Goal: Task Accomplishment & Management: Use online tool/utility

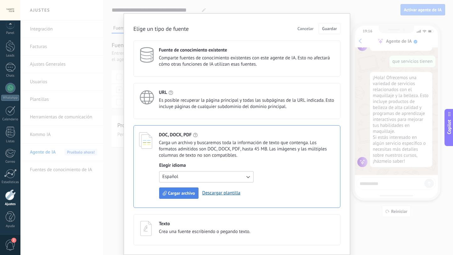
click at [179, 193] on span "Cargar archivo" at bounding box center [181, 193] width 27 height 4
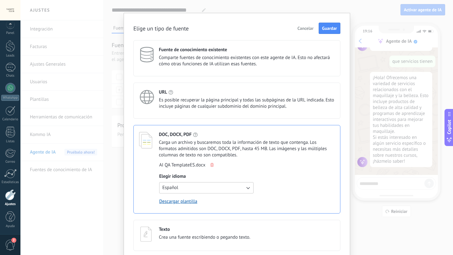
click at [212, 165] on icon at bounding box center [211, 165] width 3 height 4
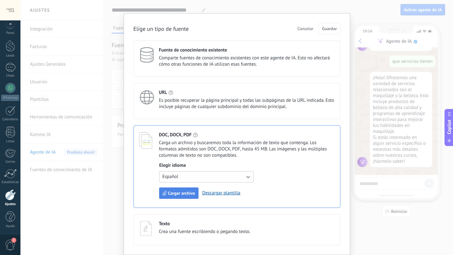
click at [175, 191] on span "Cargar archivo" at bounding box center [181, 193] width 27 height 4
click at [181, 195] on span "Cargar archivo" at bounding box center [181, 193] width 27 height 4
click at [184, 194] on span "Cargar archivo" at bounding box center [181, 193] width 27 height 4
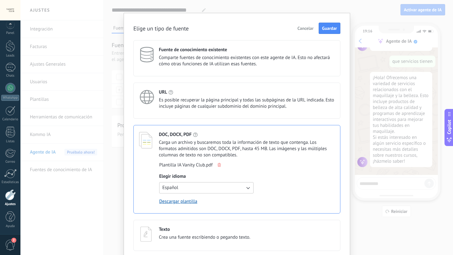
scroll to position [20, 0]
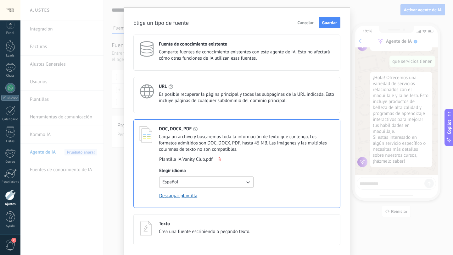
click at [248, 100] on span "Es posible recuperar la página principal y todas las subpáginas de la URL indic…" at bounding box center [247, 98] width 176 height 13
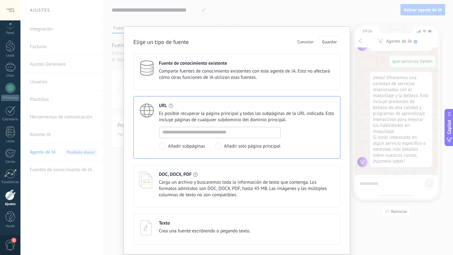
click at [208, 138] on div at bounding box center [219, 132] width 121 height 11
click at [211, 133] on input at bounding box center [220, 132] width 121 height 10
paste input "**********"
type input "**********"
click at [337, 43] on span "Guardar" at bounding box center [329, 42] width 15 height 4
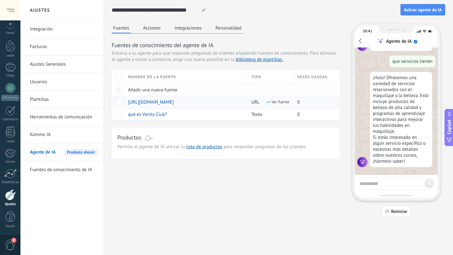
click at [234, 107] on div "[URL][DOMAIN_NAME]" at bounding box center [185, 102] width 120 height 12
click at [174, 102] on span "[URL][DOMAIN_NAME]" at bounding box center [151, 102] width 46 height 6
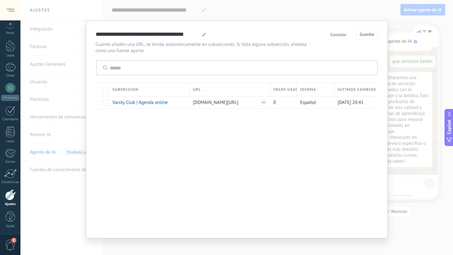
click at [341, 38] on button "Cancelar" at bounding box center [338, 34] width 22 height 9
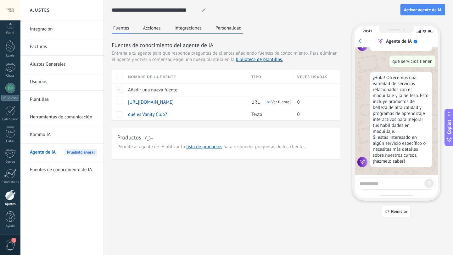
click at [158, 27] on button "Acciones" at bounding box center [152, 27] width 21 height 9
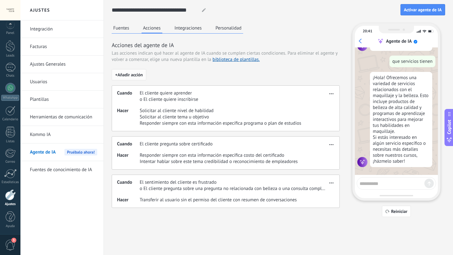
click at [135, 74] on span "+ Añadir acción" at bounding box center [129, 75] width 28 height 4
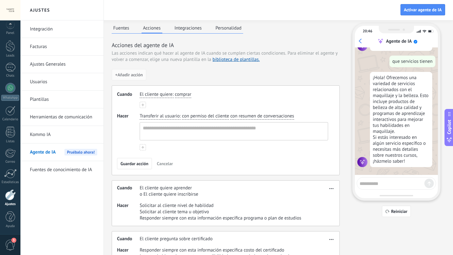
scroll to position [3, 0]
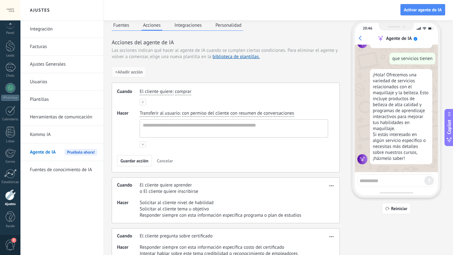
click at [169, 90] on span "El cliente quiere" at bounding box center [156, 92] width 33 height 6
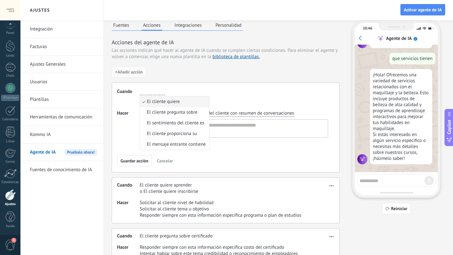
click at [188, 87] on div "Cuando El cliente quiere El cliente quiere El cliente pregunta sobre El sentimi…" at bounding box center [226, 128] width 228 height 90
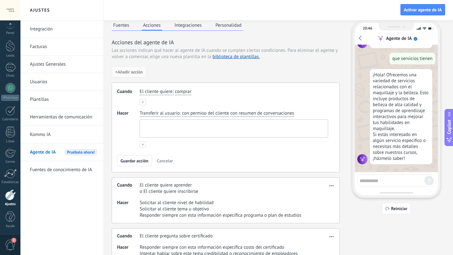
click at [183, 124] on textarea at bounding box center [233, 129] width 187 height 18
click at [187, 98] on div "El cliente quiere : comprar" at bounding box center [234, 97] width 188 height 17
click at [182, 115] on span "con permiso del cliente" at bounding box center [205, 113] width 47 height 6
click at [201, 134] on span "sin el permiso del cliente" at bounding box center [214, 134] width 51 height 6
click at [173, 93] on span ":" at bounding box center [172, 92] width 1 height 6
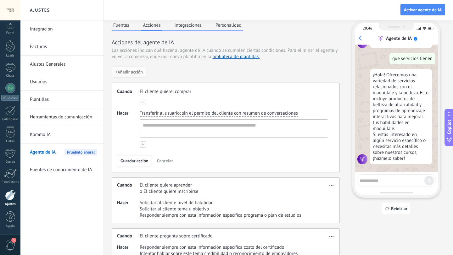
click at [150, 92] on span "El cliente quiere" at bounding box center [156, 92] width 33 height 6
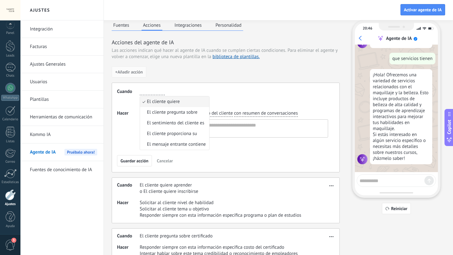
click at [183, 154] on div "Cuando El cliente quiere El cliente quiere El cliente pregunta sobre El sentimi…" at bounding box center [226, 128] width 228 height 90
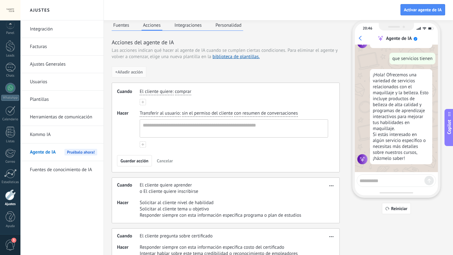
click at [170, 160] on span "Cancelar" at bounding box center [165, 161] width 16 height 4
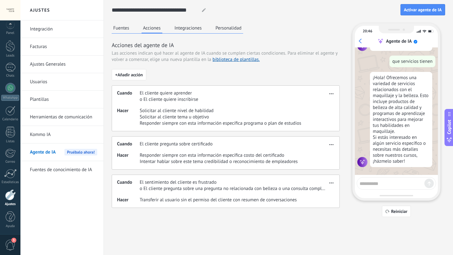
click at [193, 26] on button "Integraciones" at bounding box center [188, 27] width 31 height 9
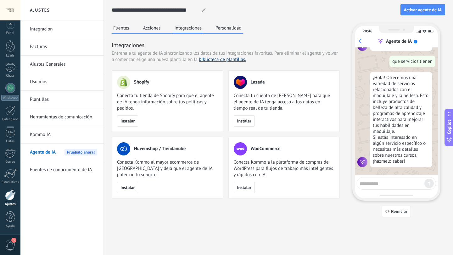
click at [213, 63] on link "biblioteca de plantillas." at bounding box center [222, 60] width 47 height 6
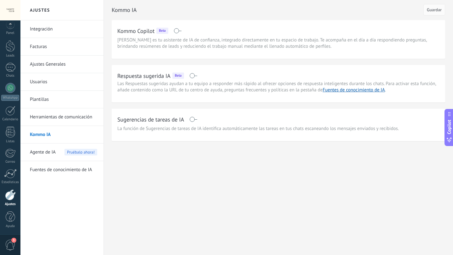
click at [57, 137] on link "Kommo IA" at bounding box center [63, 135] width 67 height 18
click at [154, 77] on h2 "Respuesta sugerida IA" at bounding box center [143, 76] width 53 height 8
click at [48, 153] on span "Agente de IA" at bounding box center [43, 153] width 26 height 18
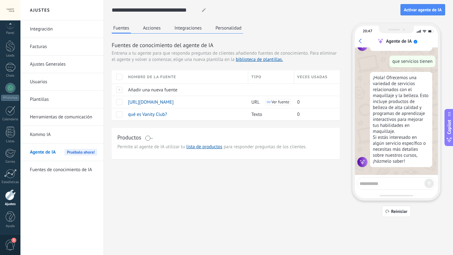
scroll to position [35, 0]
click at [70, 169] on link "Fuentes de conocimiento de IA" at bounding box center [63, 170] width 67 height 18
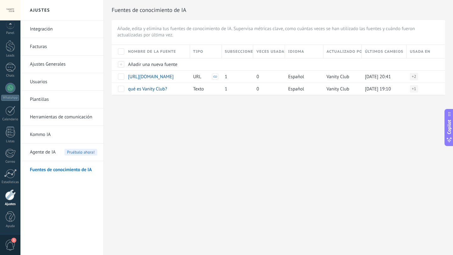
click at [47, 153] on span "Agente de IA" at bounding box center [43, 153] width 26 height 18
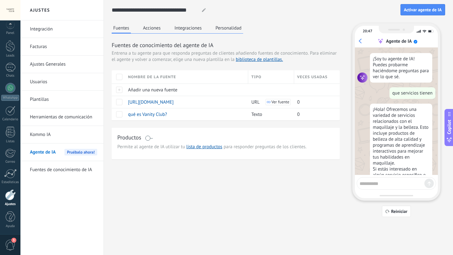
scroll to position [35, 0]
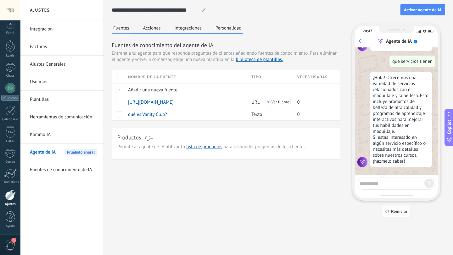
click at [396, 215] on button "Reiniciar" at bounding box center [396, 211] width 29 height 11
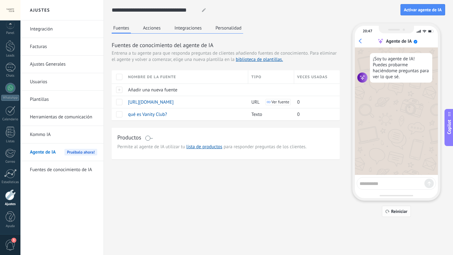
scroll to position [0, 0]
click at [389, 188] on div at bounding box center [396, 183] width 79 height 13
click at [387, 182] on textarea at bounding box center [392, 183] width 65 height 8
type textarea "**********"
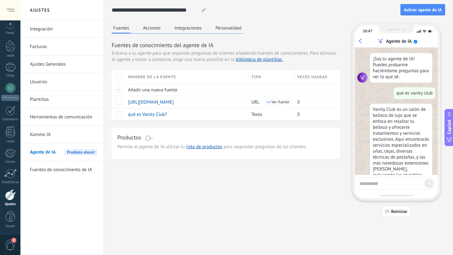
scroll to position [90, 0]
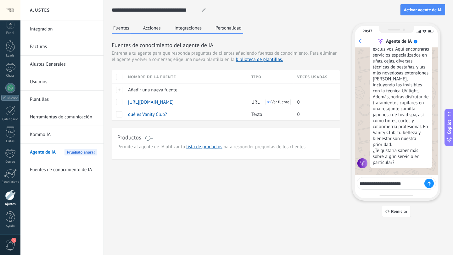
type textarea "**********"
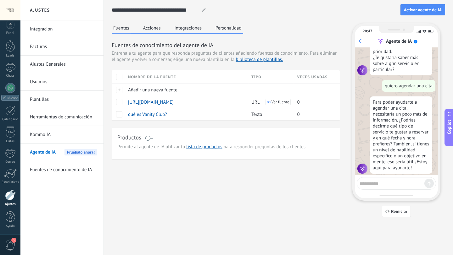
scroll to position [191, 0]
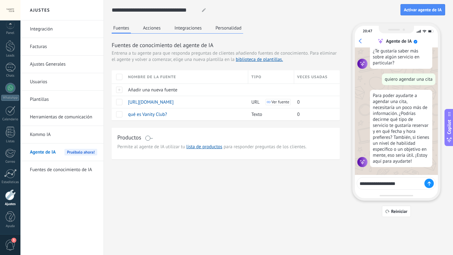
type textarea "**********"
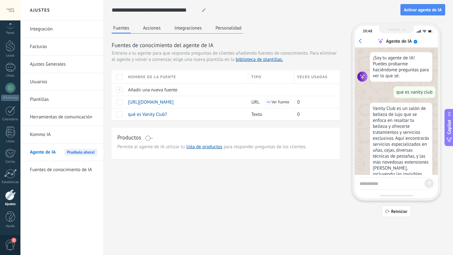
scroll to position [1, 0]
click at [434, 12] on span "Activar agente de IA" at bounding box center [423, 10] width 38 height 4
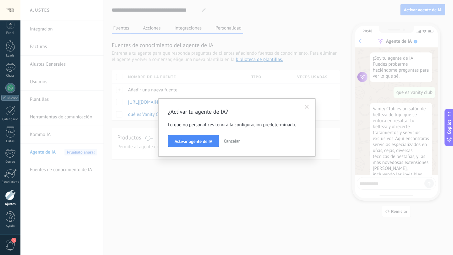
click at [237, 143] on span "Cancelar" at bounding box center [232, 141] width 16 height 6
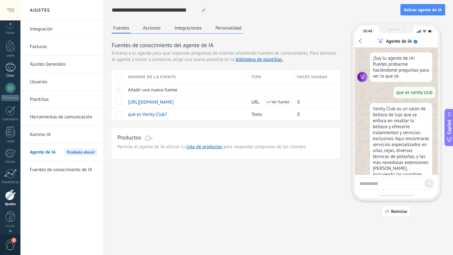
scroll to position [0, 0]
click at [8, 90] on div at bounding box center [10, 94] width 10 height 10
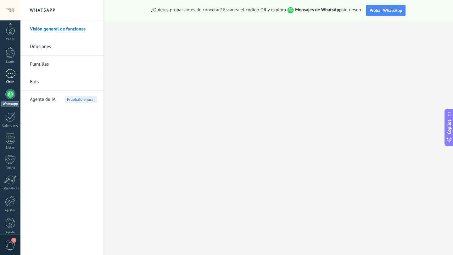
scroll to position [6, 0]
click at [16, 113] on link "Calendario" at bounding box center [10, 114] width 20 height 16
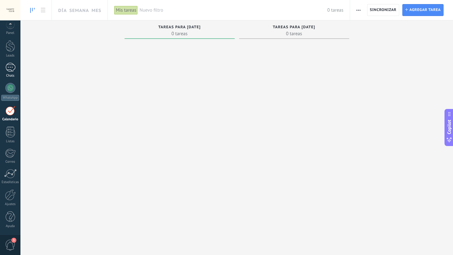
click at [7, 65] on div at bounding box center [10, 67] width 10 height 9
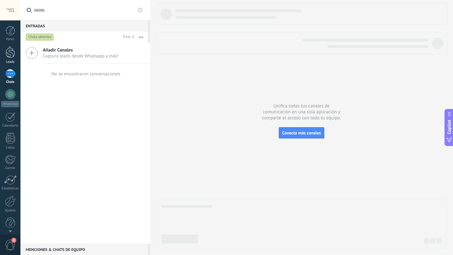
click at [9, 49] on div at bounding box center [10, 53] width 9 height 12
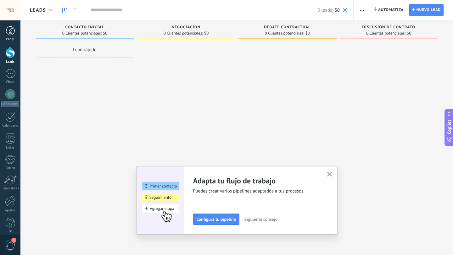
click at [9, 31] on div at bounding box center [10, 30] width 9 height 9
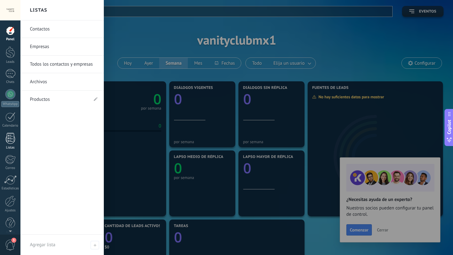
click at [10, 142] on div at bounding box center [10, 138] width 9 height 11
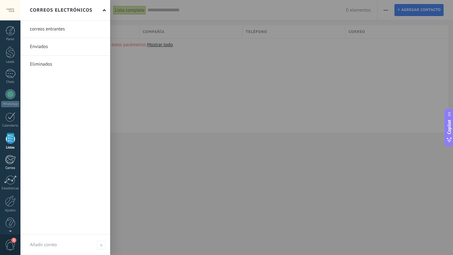
click at [10, 165] on link "Correo" at bounding box center [10, 162] width 20 height 15
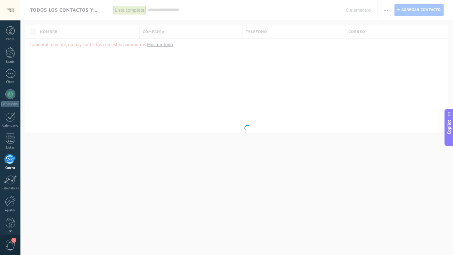
scroll to position [6, 0]
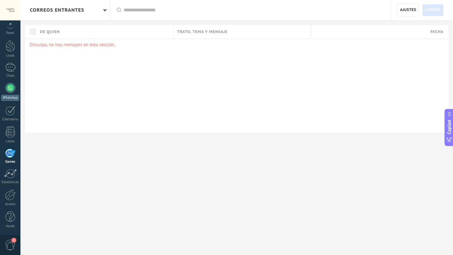
click at [12, 90] on div at bounding box center [10, 88] width 10 height 10
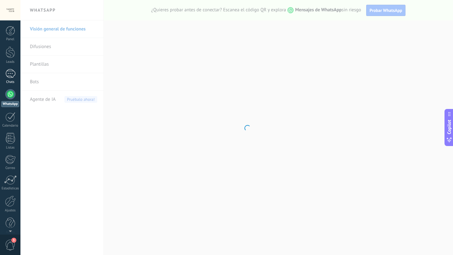
click at [13, 71] on div at bounding box center [10, 73] width 10 height 9
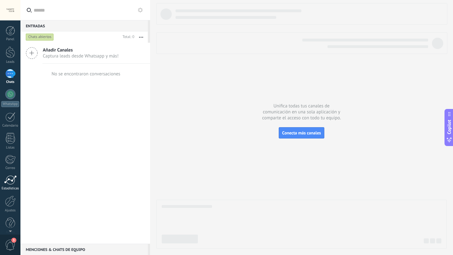
click at [8, 188] on div "Estadísticas" at bounding box center [10, 189] width 18 height 4
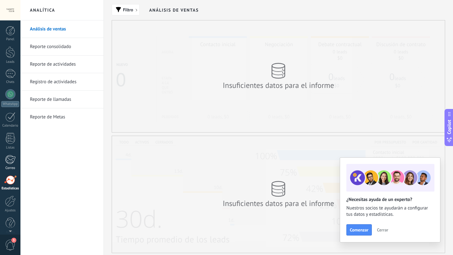
click at [8, 162] on div at bounding box center [10, 159] width 10 height 9
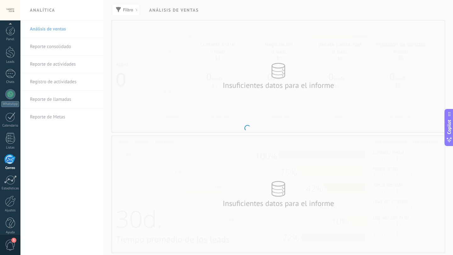
scroll to position [6, 0]
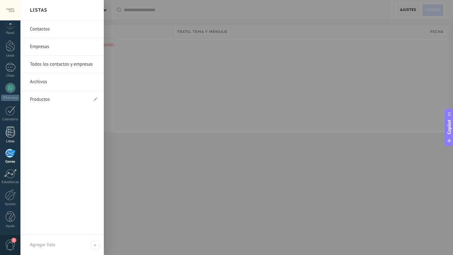
click at [9, 140] on div "Listas" at bounding box center [10, 142] width 18 height 4
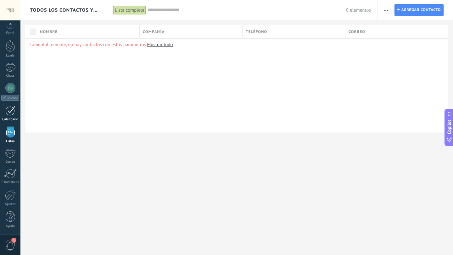
click at [8, 112] on div at bounding box center [10, 111] width 10 height 10
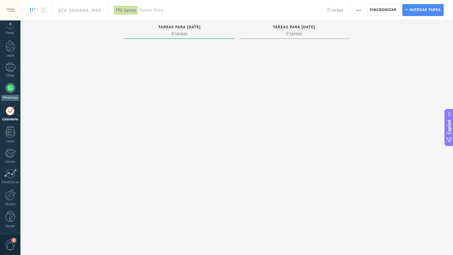
click at [11, 89] on div at bounding box center [10, 88] width 10 height 10
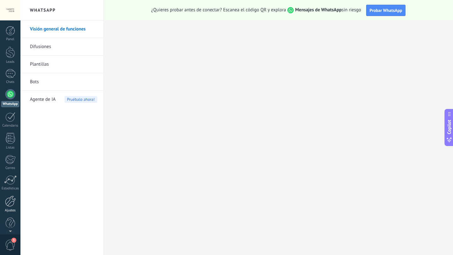
click at [8, 202] on div at bounding box center [10, 201] width 11 height 11
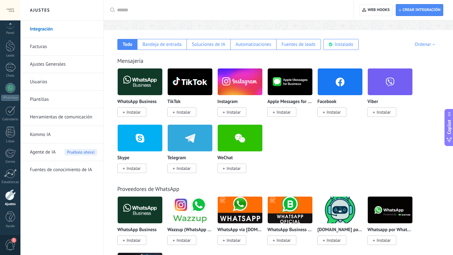
scroll to position [84, 0]
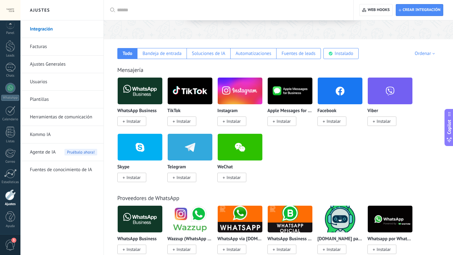
click at [134, 122] on span "Instalar" at bounding box center [133, 122] width 14 height 6
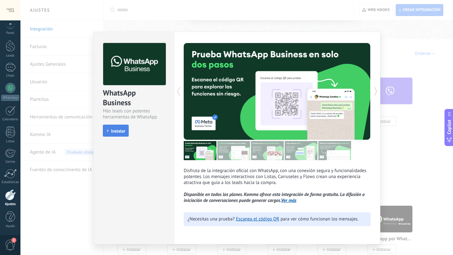
click at [118, 131] on span "Instalar" at bounding box center [118, 131] width 14 height 4
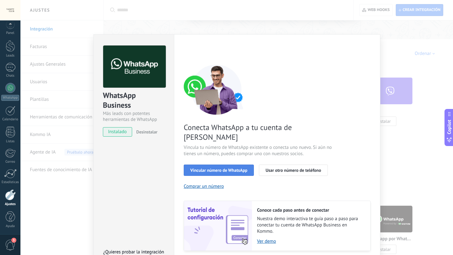
scroll to position [14, 0]
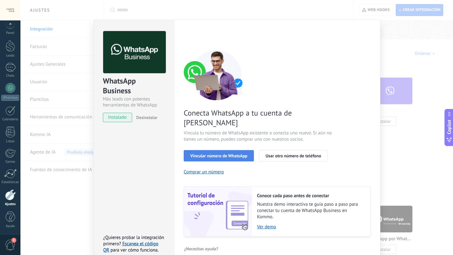
click at [235, 154] on span "Vincular número de WhatsApp" at bounding box center [218, 156] width 57 height 4
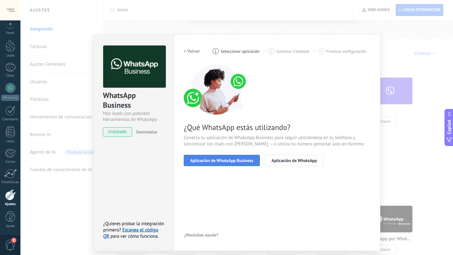
click at [230, 160] on span "Aplicación de WhatsApp Business" at bounding box center [221, 161] width 63 height 4
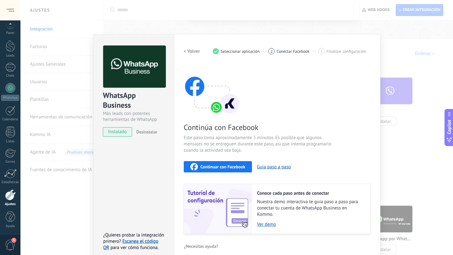
scroll to position [7, 0]
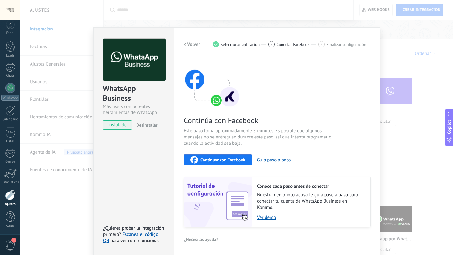
click at [216, 44] on div "1" at bounding box center [216, 44] width 6 height 6
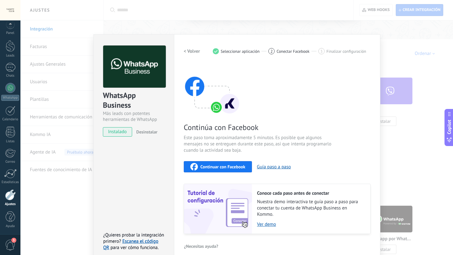
click at [436, 82] on div "WhatsApp Business Más leads con potentes herramientas de WhatsApp instalado Des…" at bounding box center [236, 127] width 433 height 255
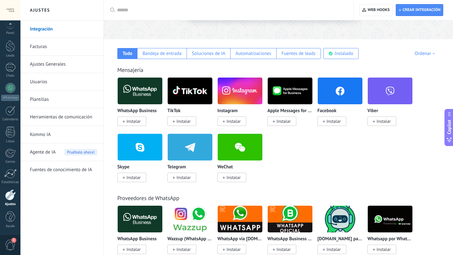
click at [235, 122] on span "Instalar" at bounding box center [234, 122] width 14 height 6
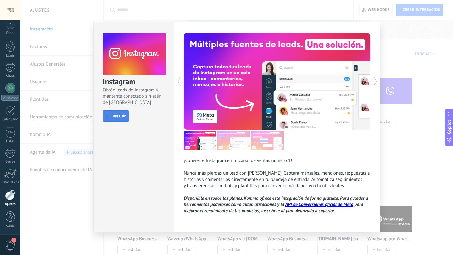
click at [120, 117] on span "Instalar" at bounding box center [118, 116] width 14 height 4
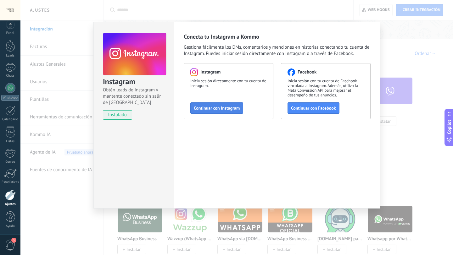
click at [218, 109] on span "Continuar con Instagram" at bounding box center [217, 108] width 46 height 4
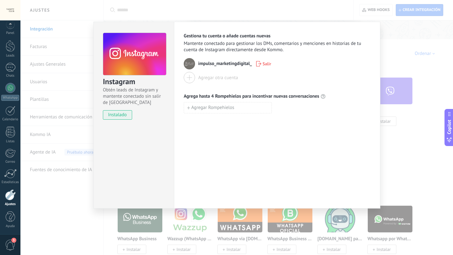
click at [259, 66] on use "button" at bounding box center [258, 64] width 5 height 6
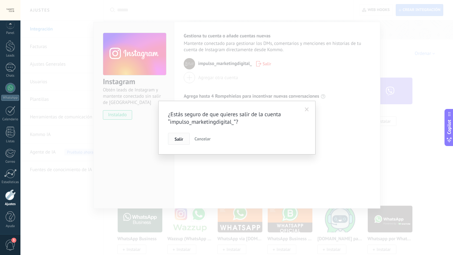
click at [179, 143] on button "Salir" at bounding box center [179, 139] width 22 height 12
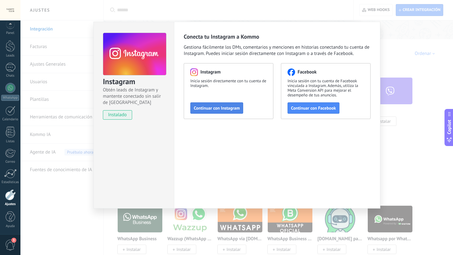
click at [226, 106] on span "Continuar con Instagram" at bounding box center [217, 108] width 46 height 4
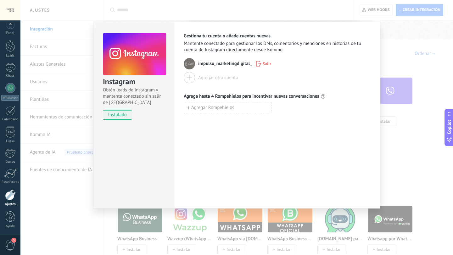
click at [190, 79] on div at bounding box center [189, 77] width 11 height 11
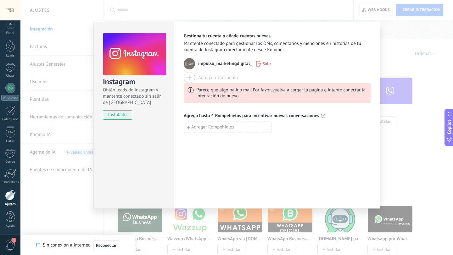
click at [258, 66] on use "button" at bounding box center [258, 64] width 5 height 6
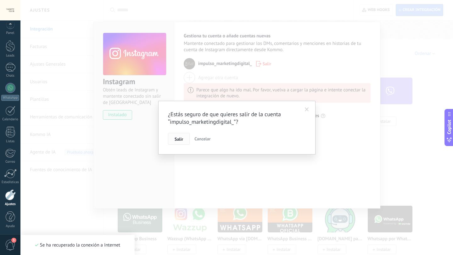
click at [180, 142] on span "Salir" at bounding box center [179, 139] width 8 height 4
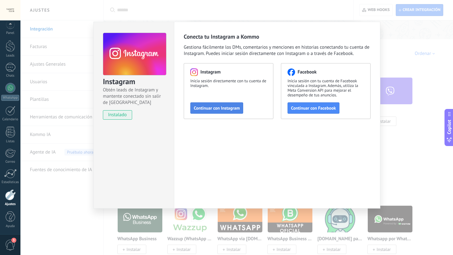
click at [230, 110] on span "Continuar con Instagram" at bounding box center [217, 108] width 46 height 4
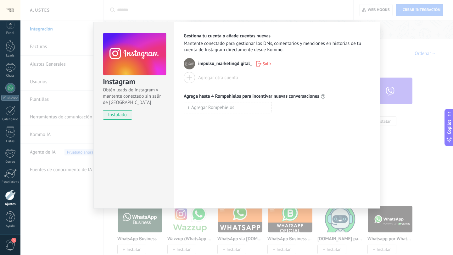
click at [188, 77] on div at bounding box center [189, 77] width 11 height 11
click at [258, 63] on icon "button" at bounding box center [258, 64] width 5 height 6
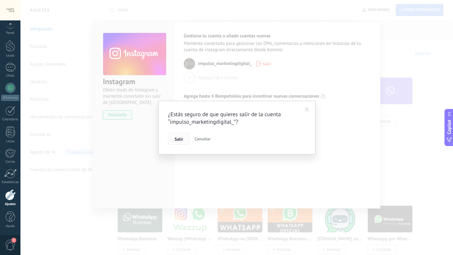
click at [179, 140] on span "Salir" at bounding box center [179, 139] width 8 height 4
